Goal: Task Accomplishment & Management: Manage account settings

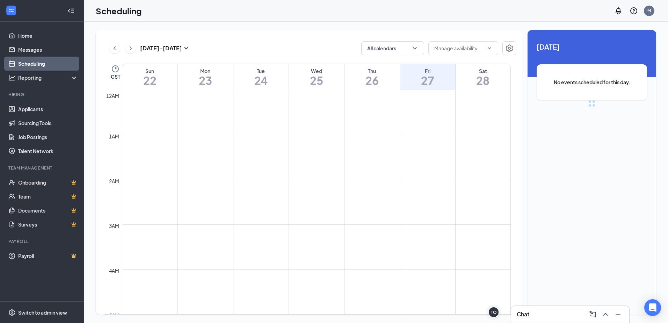
click at [550, 315] on div "Chat" at bounding box center [570, 313] width 107 height 11
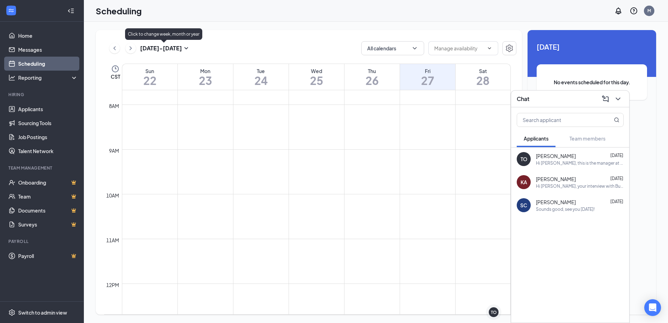
click at [165, 50] on h3 "[DATE] - [DATE]" at bounding box center [161, 48] width 42 height 8
type input "[DATE]"
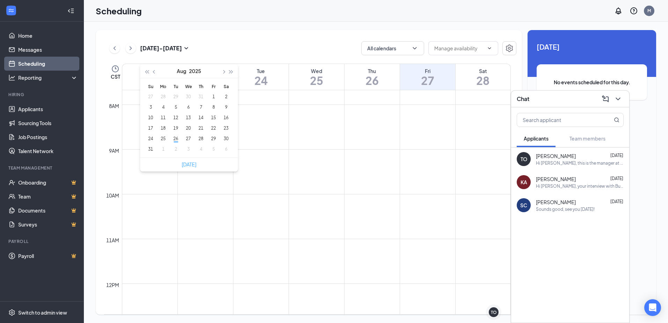
click at [188, 164] on link "[DATE]" at bounding box center [189, 164] width 15 height 6
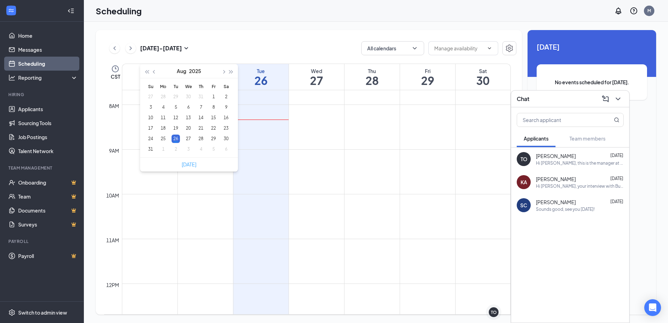
type input "[DATE]"
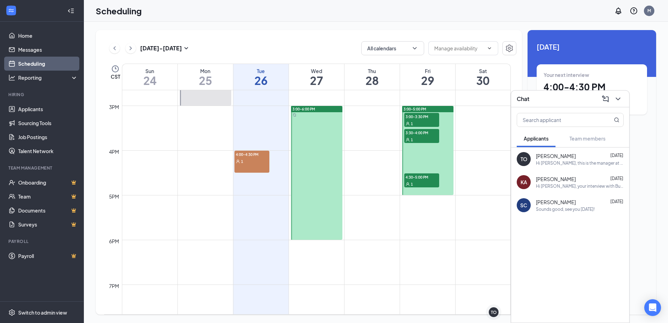
scroll to position [658, 0]
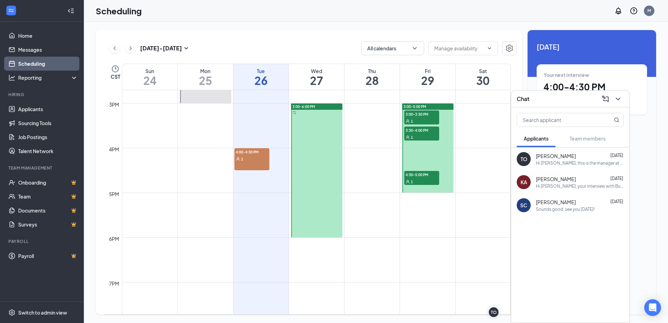
click at [557, 159] on div "[PERSON_NAME] [DATE] Hi [PERSON_NAME], this is the manager at Burger King Your …" at bounding box center [580, 159] width 88 height 14
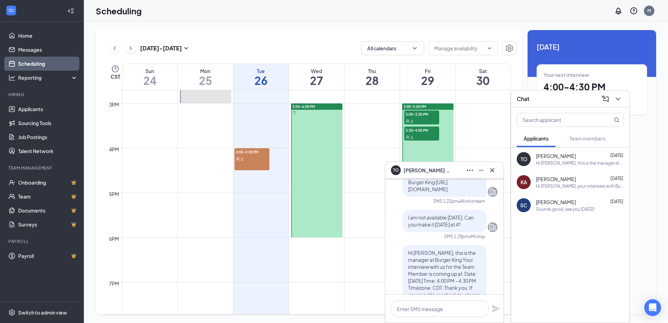
scroll to position [0, 0]
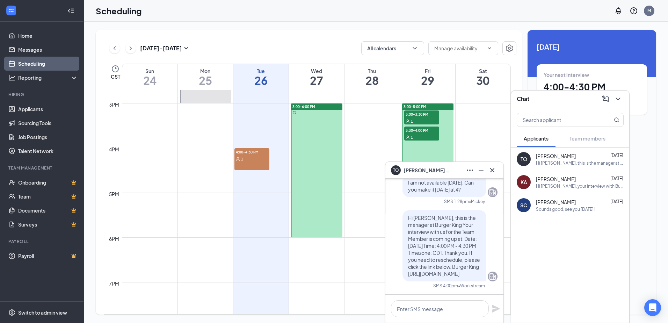
click at [432, 29] on div "[DATE] - [DATE] All calendars CST Sun 24 Mon 25 Tue 26 Wed 27 Thu 28 Fri 29 Sat…" at bounding box center [376, 172] width 584 height 301
click at [273, 45] on div "[DATE] - [DATE] All calendars" at bounding box center [310, 48] width 412 height 14
click at [453, 172] on div "TO [PERSON_NAME]" at bounding box center [444, 170] width 107 height 11
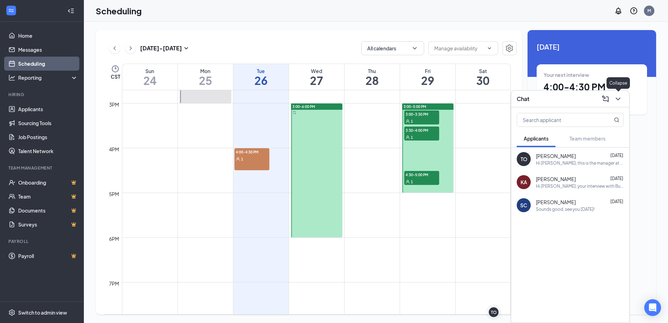
click at [618, 99] on icon "ChevronDown" at bounding box center [618, 99] width 8 height 8
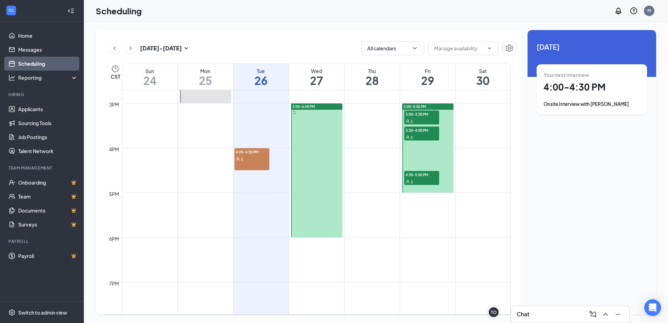
click at [295, 113] on icon "Sync" at bounding box center [294, 112] width 3 height 3
